Goal: Register for event/course

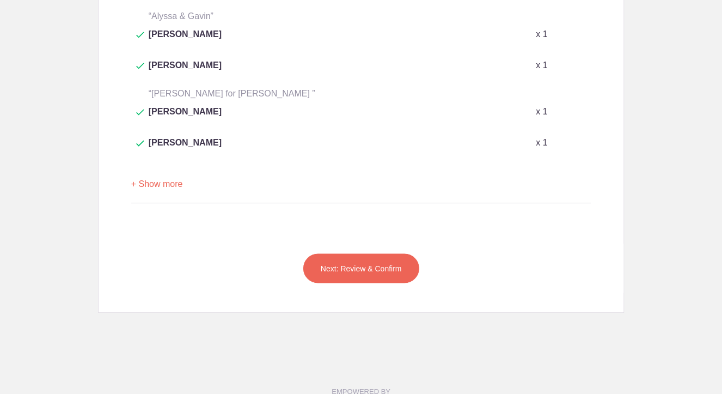
scroll to position [651, 0]
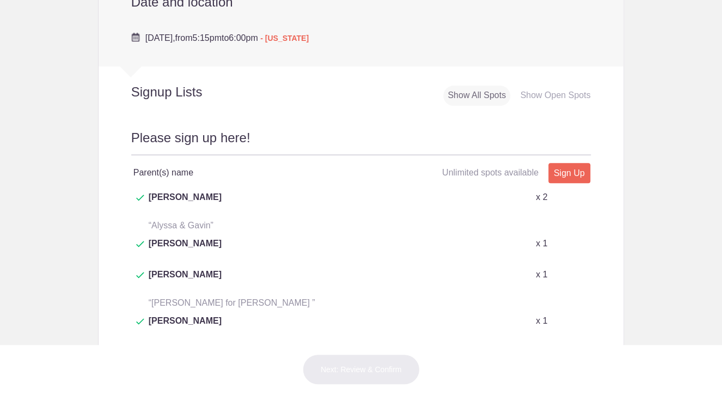
scroll to position [435, 0]
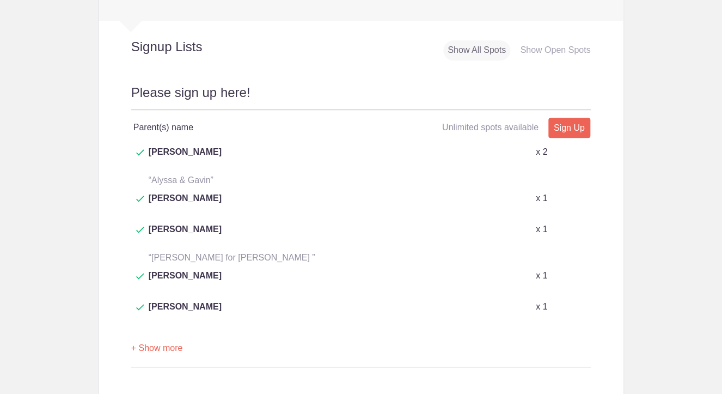
click at [155, 331] on button "+ Show more" at bounding box center [157, 348] width 52 height 34
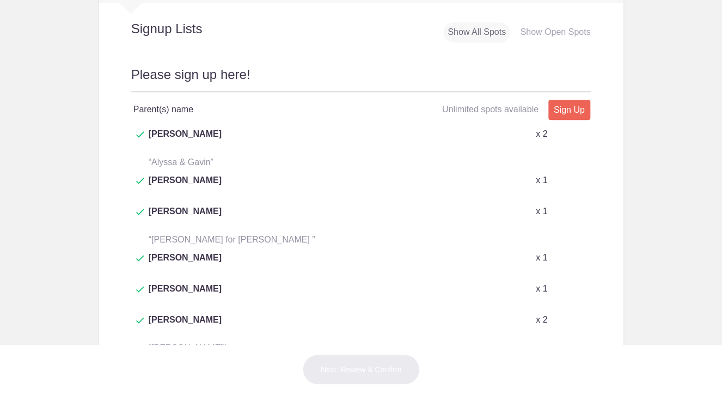
scroll to position [435, 0]
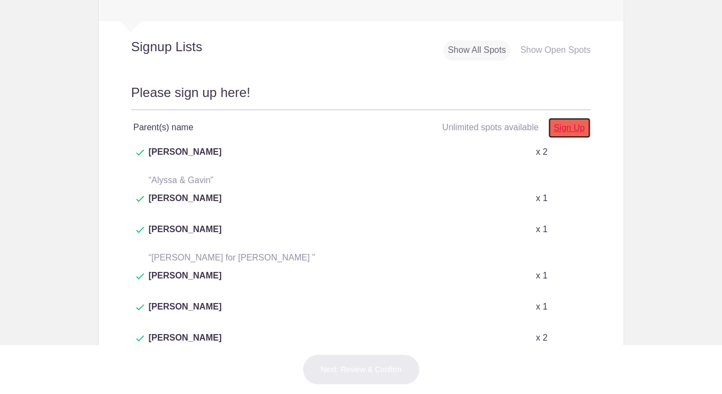
click at [570, 125] on link "Sign Up" at bounding box center [569, 128] width 42 height 20
type input "1"
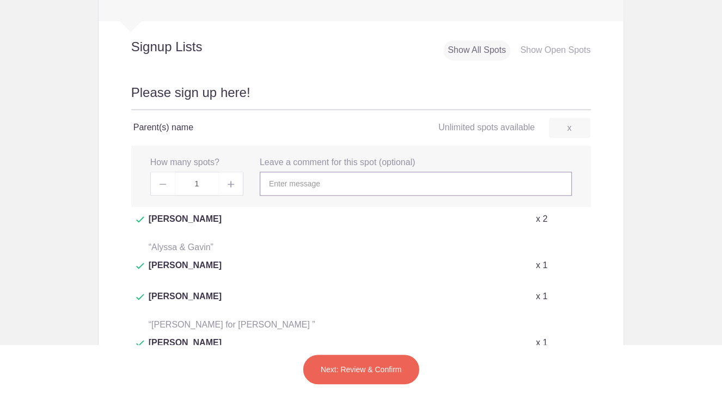
click at [400, 189] on input "text" at bounding box center [416, 183] width 312 height 24
type input "[PERSON_NAME]"
click at [363, 372] on button "Next: Review & Confirm" at bounding box center [361, 369] width 117 height 30
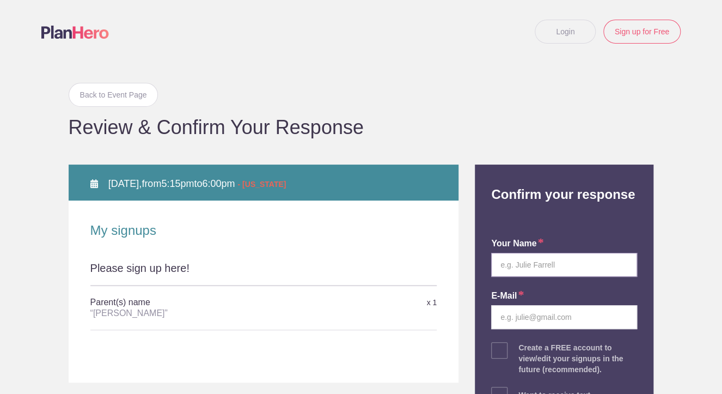
click at [507, 259] on input "text" at bounding box center [564, 265] width 146 height 24
type input "[PERSON_NAME]"
type input "[EMAIL_ADDRESS][DOMAIN_NAME]"
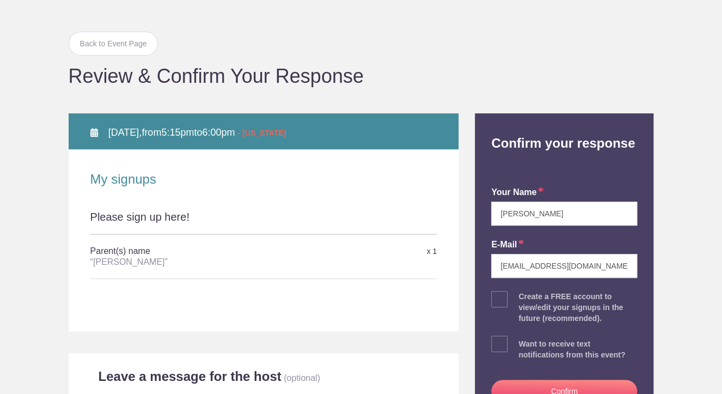
scroll to position [109, 0]
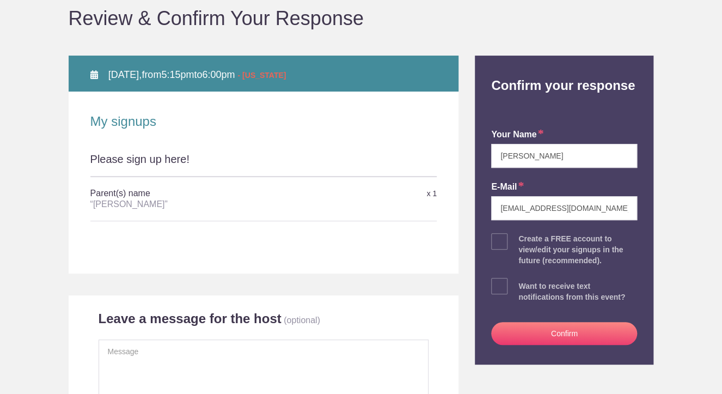
click at [493, 283] on span at bounding box center [499, 286] width 16 height 16
click at [521, 283] on input "checkbox" at bounding box center [594, 283] width 146 height 7
checkbox input "true"
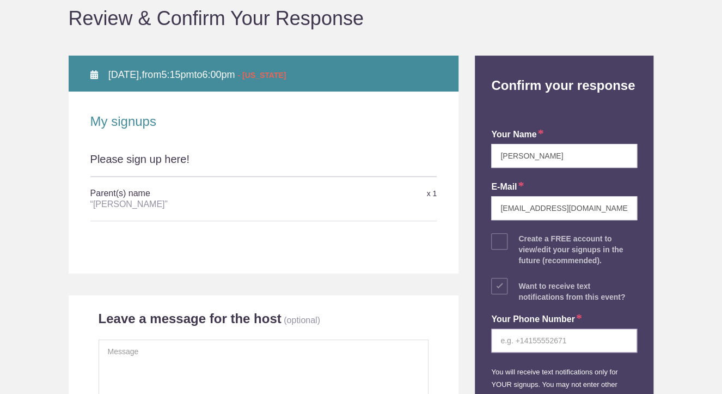
click at [557, 339] on input "tel" at bounding box center [564, 340] width 146 height 24
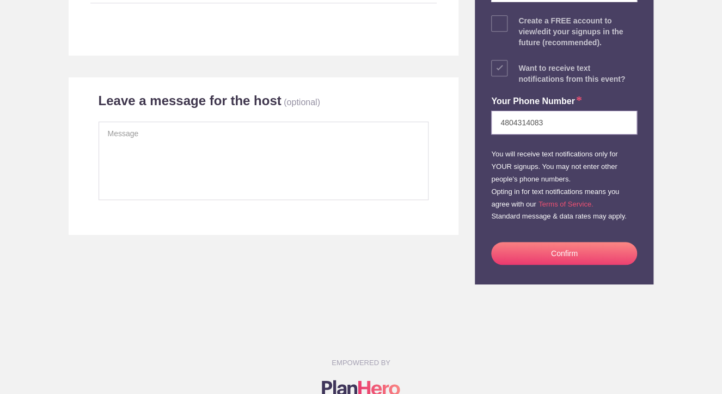
type input "4804314083"
click at [557, 259] on button "Confirm" at bounding box center [564, 253] width 146 height 23
